Goal: Task Accomplishment & Management: Manage account settings

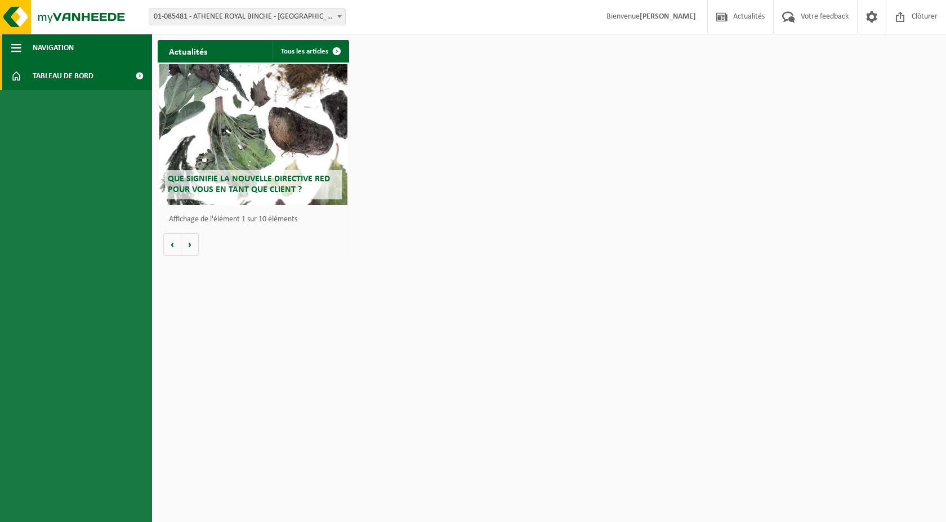
click at [59, 50] on span "Navigation" at bounding box center [53, 48] width 41 height 28
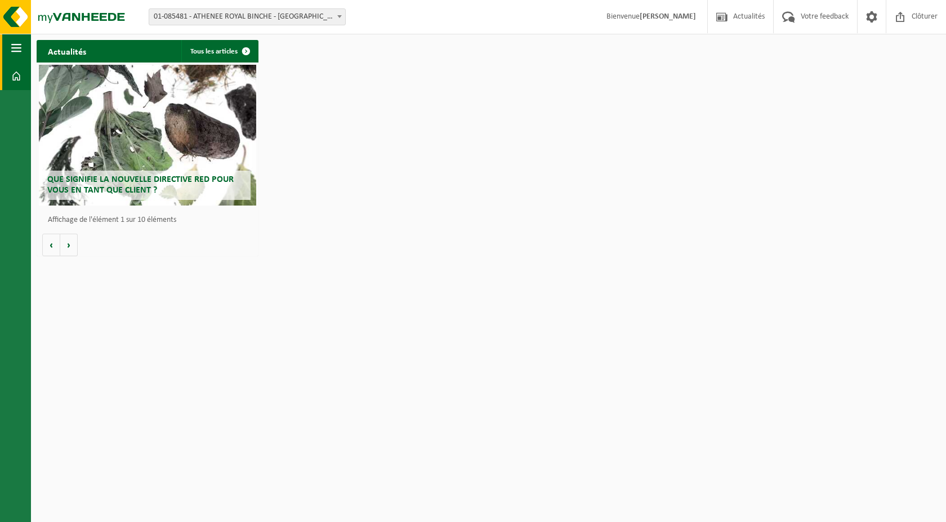
click at [22, 49] on button "Navigation" at bounding box center [15, 48] width 31 height 28
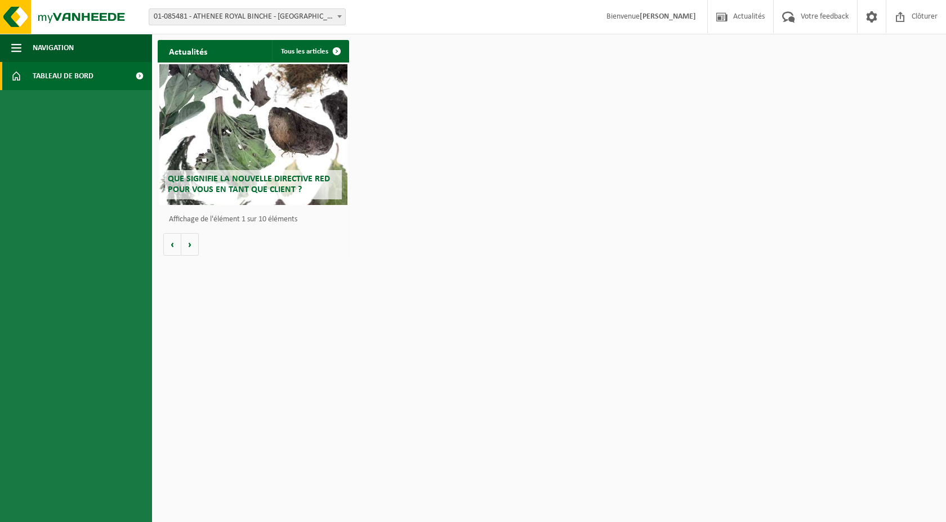
click at [65, 80] on span "Tableau de bord" at bounding box center [63, 76] width 61 height 28
click at [70, 45] on span "Navigation" at bounding box center [53, 48] width 41 height 28
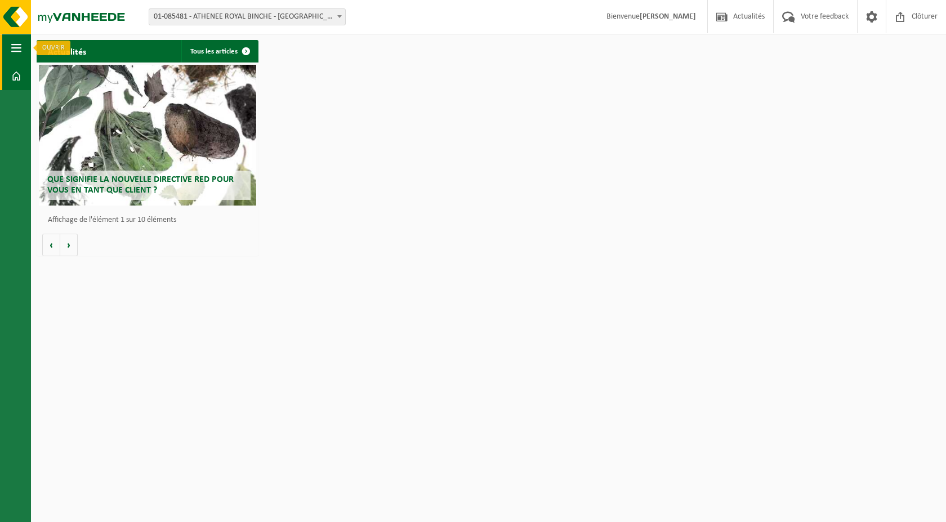
click at [13, 45] on span "button" at bounding box center [16, 48] width 10 height 28
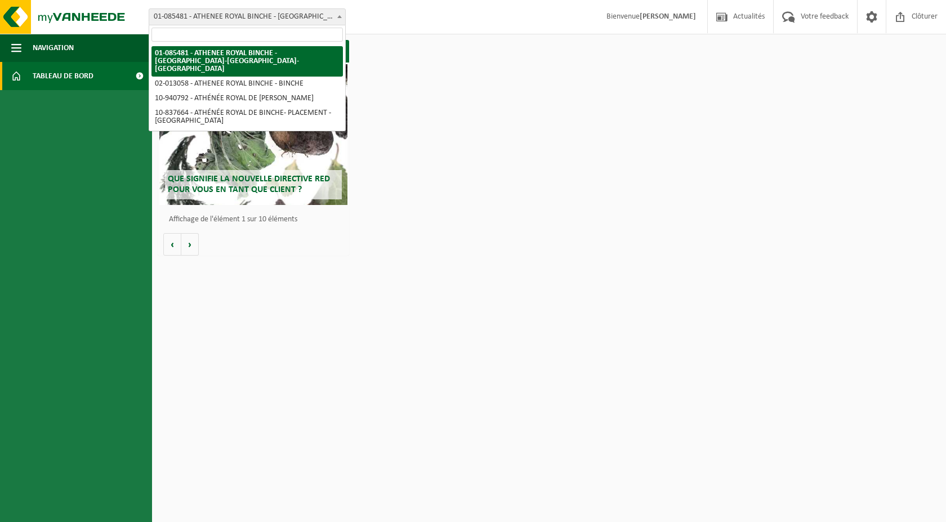
click at [293, 14] on span "01-085481 - ATHENEE ROYAL BINCHE - [GEOGRAPHIC_DATA]-[GEOGRAPHIC_DATA]-[GEOGRAP…" at bounding box center [247, 17] width 196 height 16
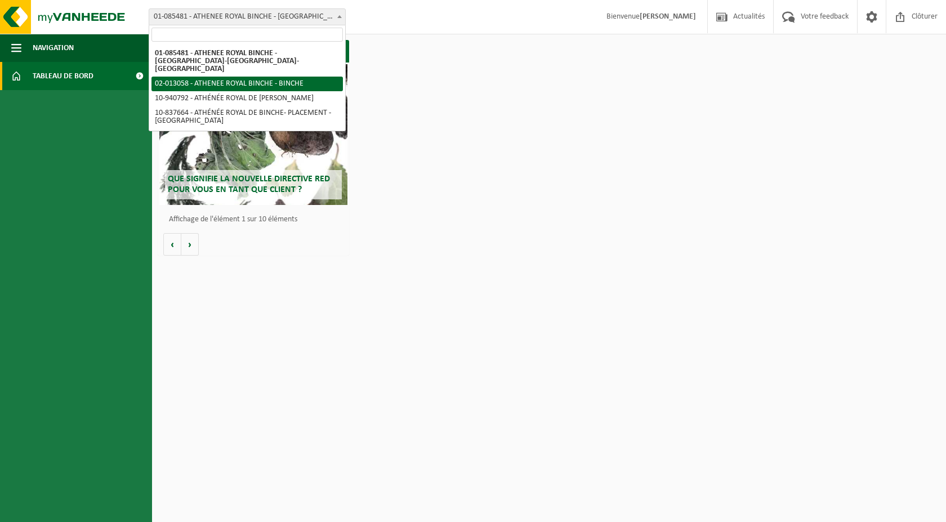
select select "89081"
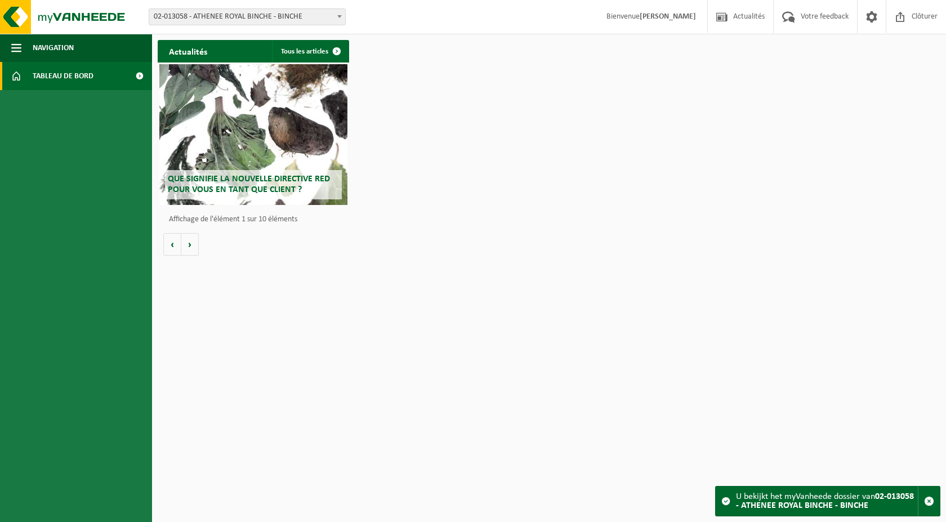
click at [217, 20] on span "02-013058 - ATHENEE ROYAL BINCHE - BINCHE" at bounding box center [247, 17] width 196 height 16
select select "139030"
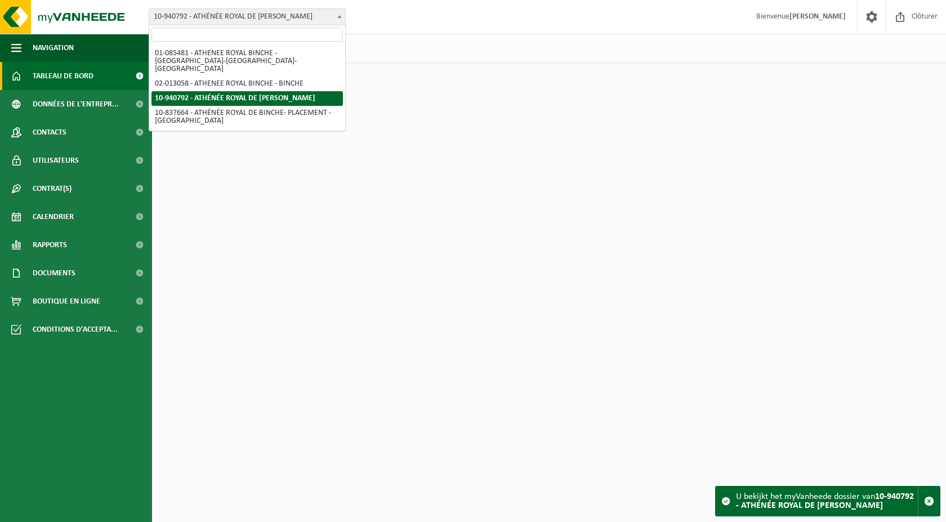
click at [213, 22] on span "10-940792 - ATHÉNÉE ROYAL DE [PERSON_NAME]" at bounding box center [247, 17] width 196 height 16
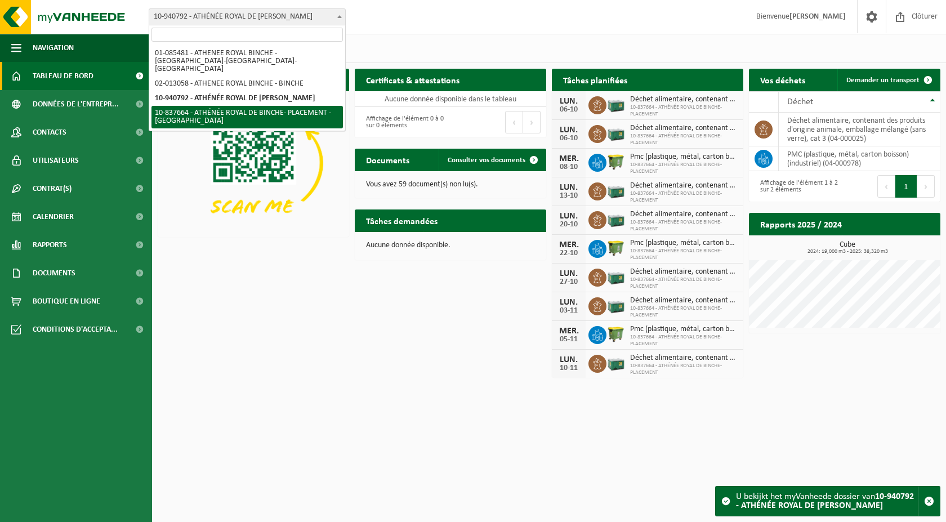
drag, startPoint x: 217, startPoint y: 118, endPoint x: 216, endPoint y: 306, distance: 188.0
click at [208, 314] on body "Site: 01-085481 - ATHENEE ROYAL BINCHE - PÉRONNES-LEZ-BINCHE 02-013058 - ATHENE…" at bounding box center [473, 191] width 946 height 383
click at [227, 294] on div "Téléchargez l'application Vanheede+ maintenant! Cachez Certificats & attestatio…" at bounding box center [549, 223] width 788 height 320
